Goal: Information Seeking & Learning: Learn about a topic

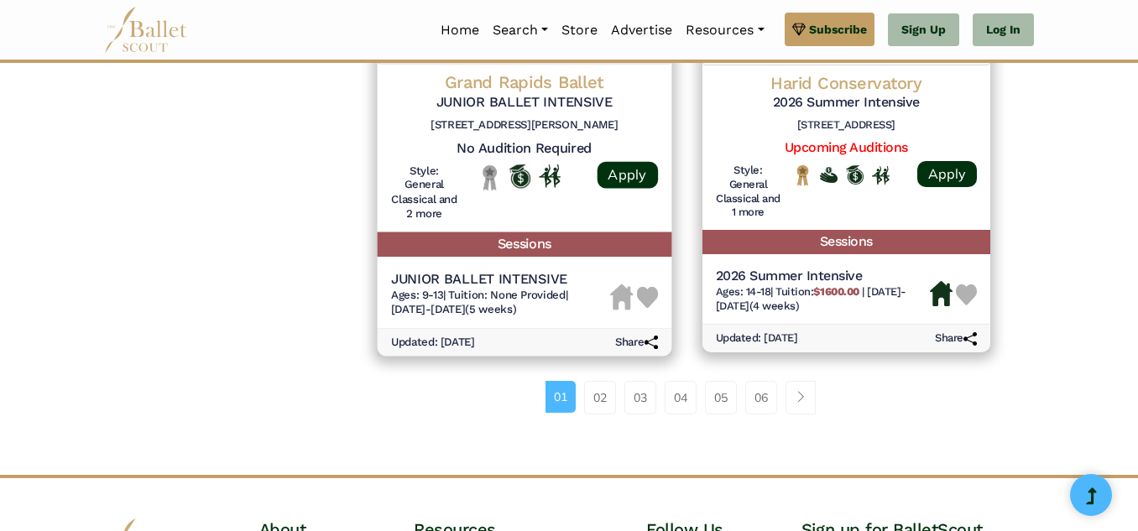
scroll to position [2448, 0]
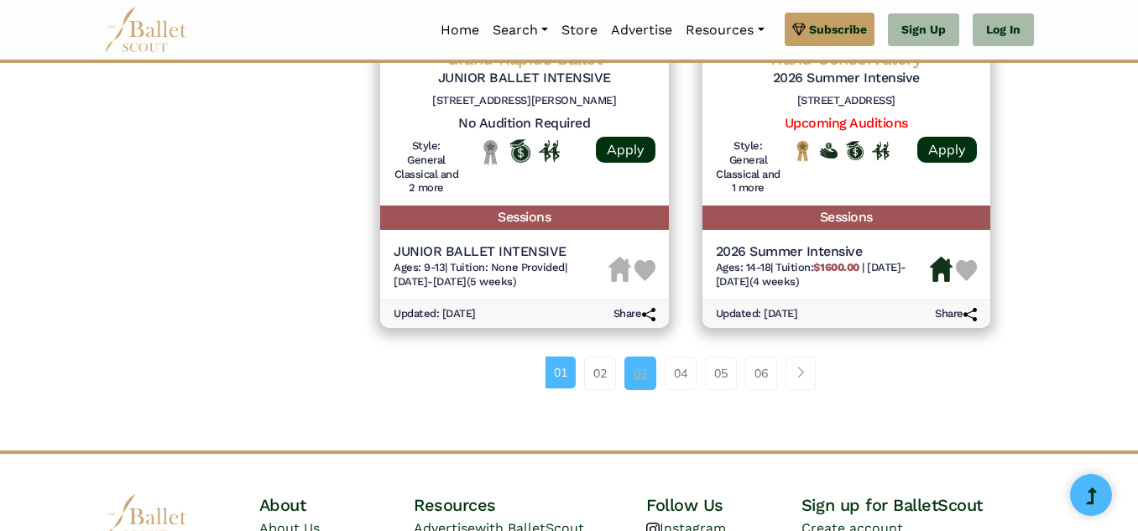
click at [628, 375] on link "03" at bounding box center [640, 374] width 32 height 34
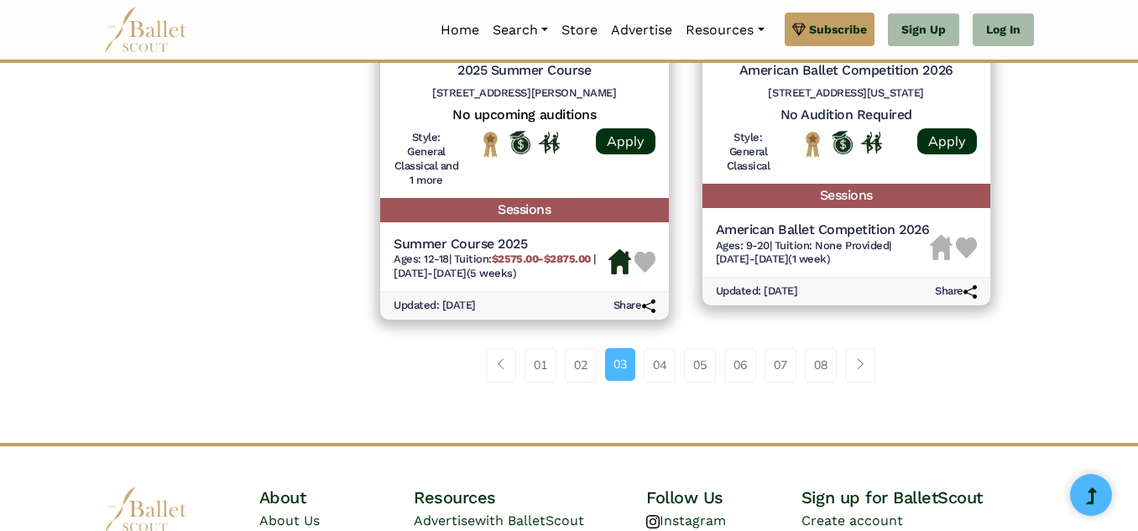
scroll to position [2504, 0]
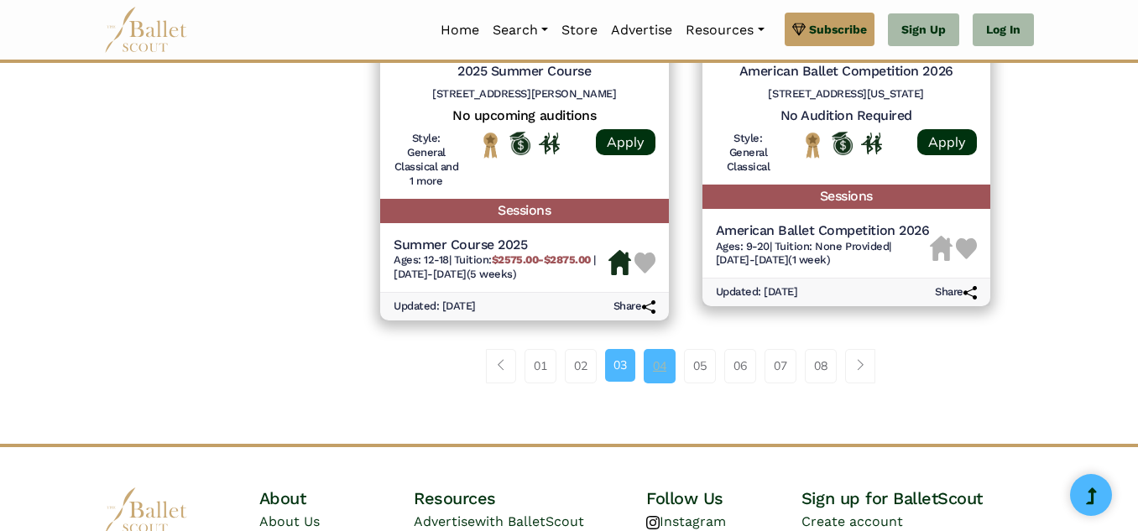
click at [671, 362] on link "04" at bounding box center [660, 366] width 32 height 34
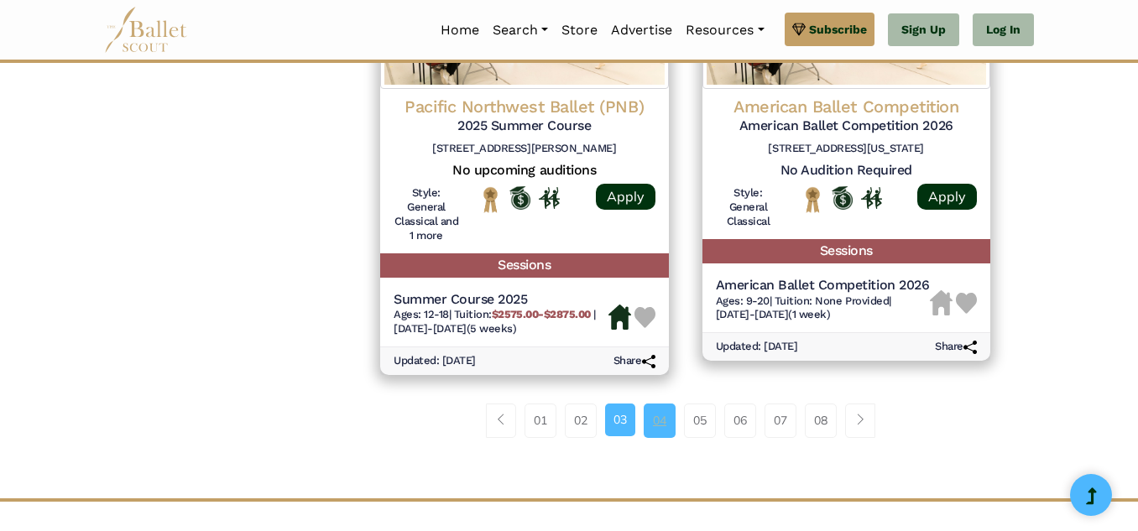
scroll to position [2454, 0]
